Goal: Communication & Community: Ask a question

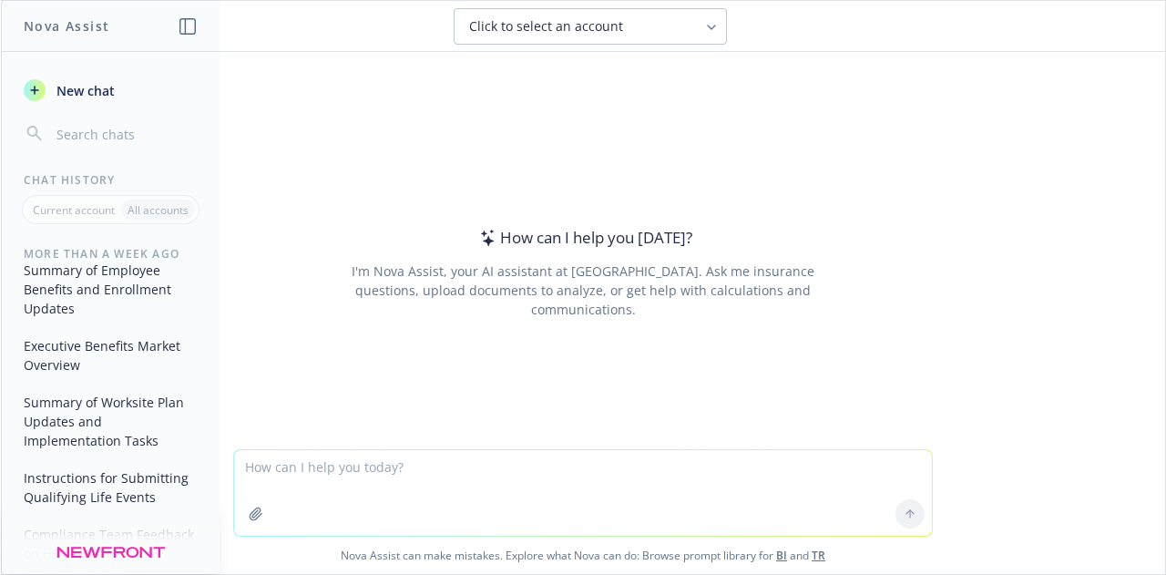
scroll to position [328, 0]
